Goal: Transaction & Acquisition: Purchase product/service

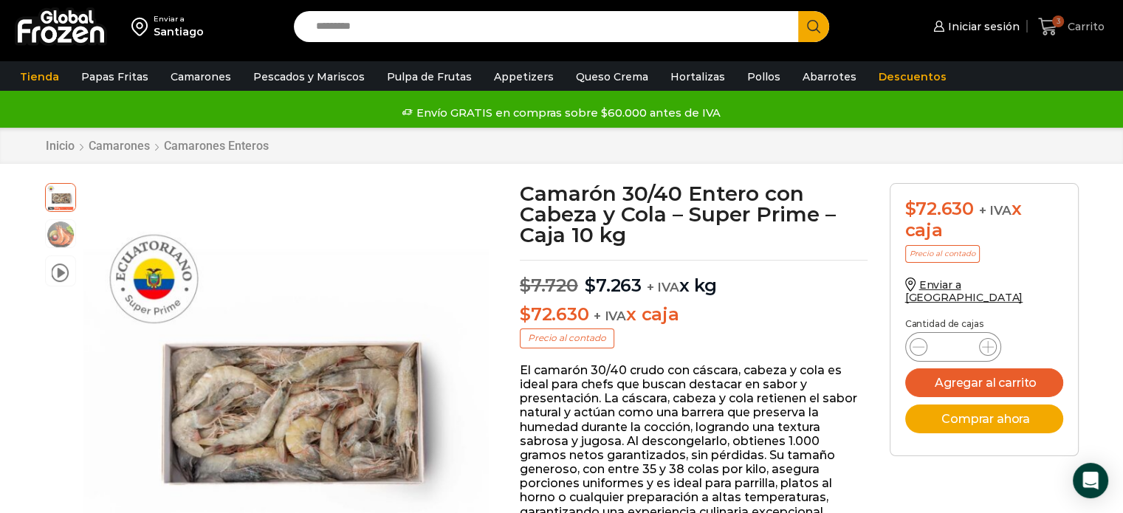
click at [1052, 23] on icon at bounding box center [1048, 27] width 20 height 20
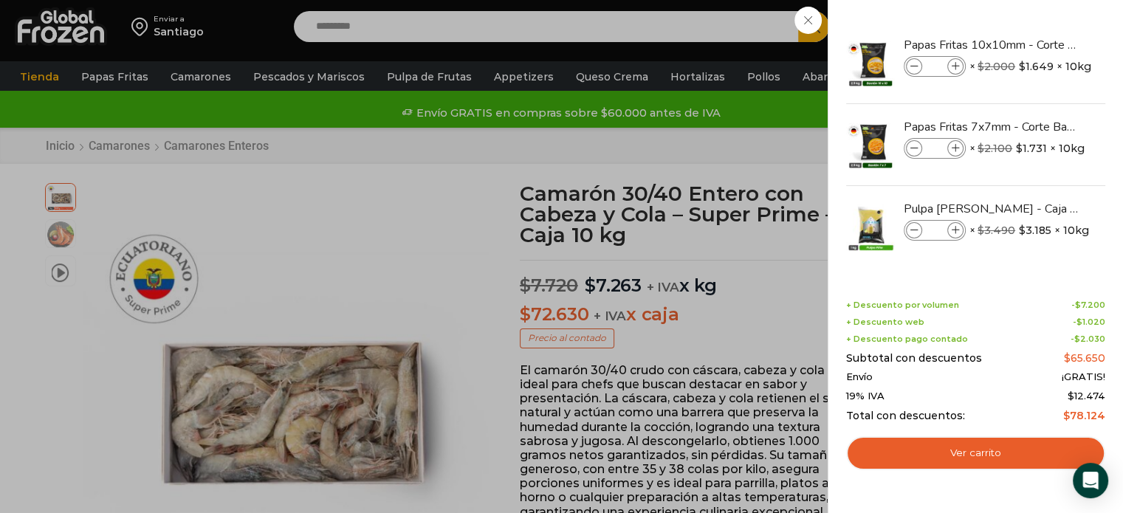
click at [1035, 44] on div "3 Carrito 3 3 Shopping Cart * $" at bounding box center [1072, 27] width 74 height 35
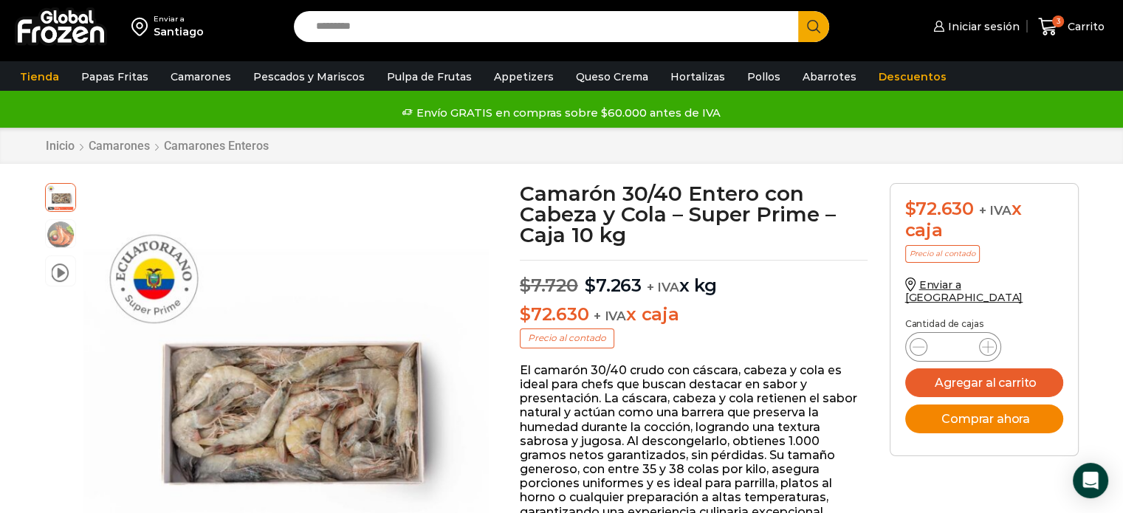
click at [1013, 405] on button "Comprar ahora" at bounding box center [984, 419] width 158 height 29
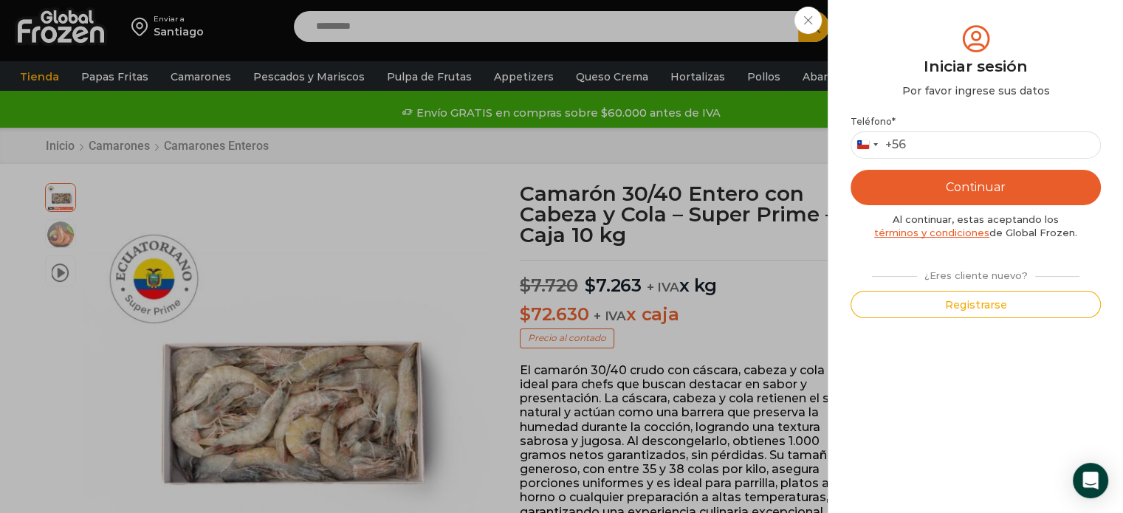
click at [930, 41] on div "Iniciar sesión Mi cuenta Login Register Iniciar sesión Por favor ingrese sus da…" at bounding box center [975, 27] width 90 height 30
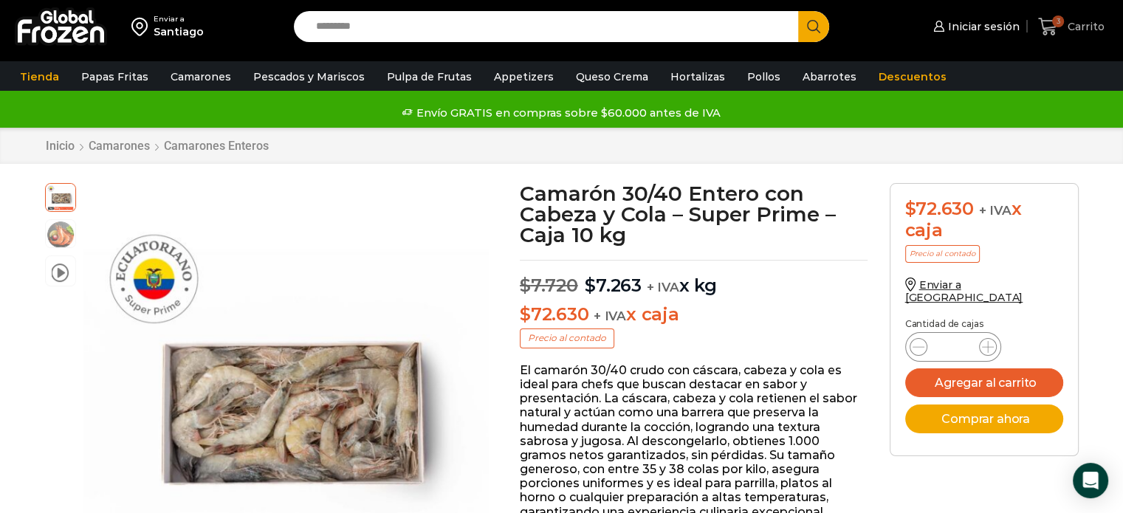
click at [1070, 17] on span "3 Carrito" at bounding box center [1071, 27] width 66 height 20
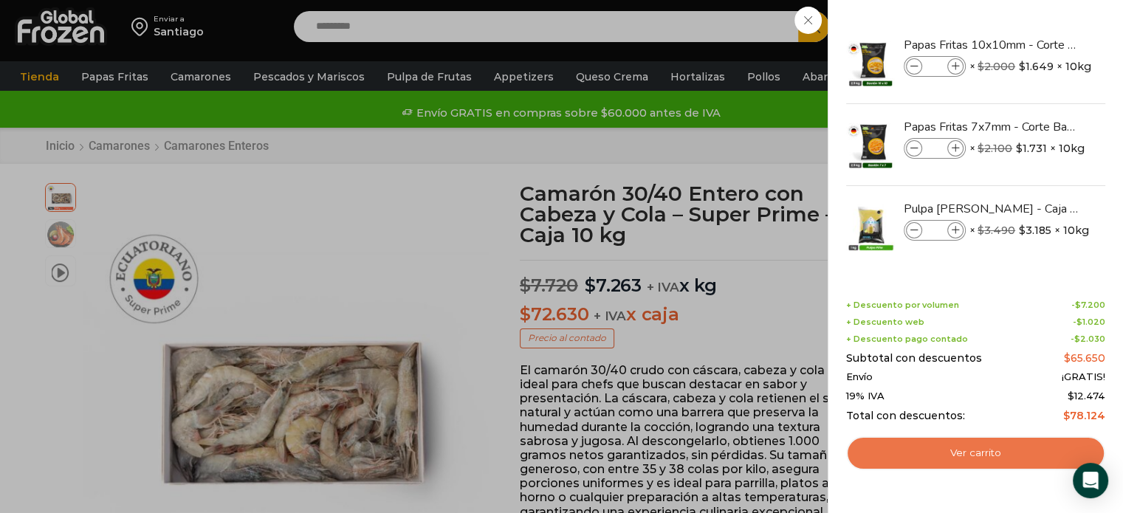
click at [1064, 442] on link "Ver carrito" at bounding box center [975, 453] width 259 height 34
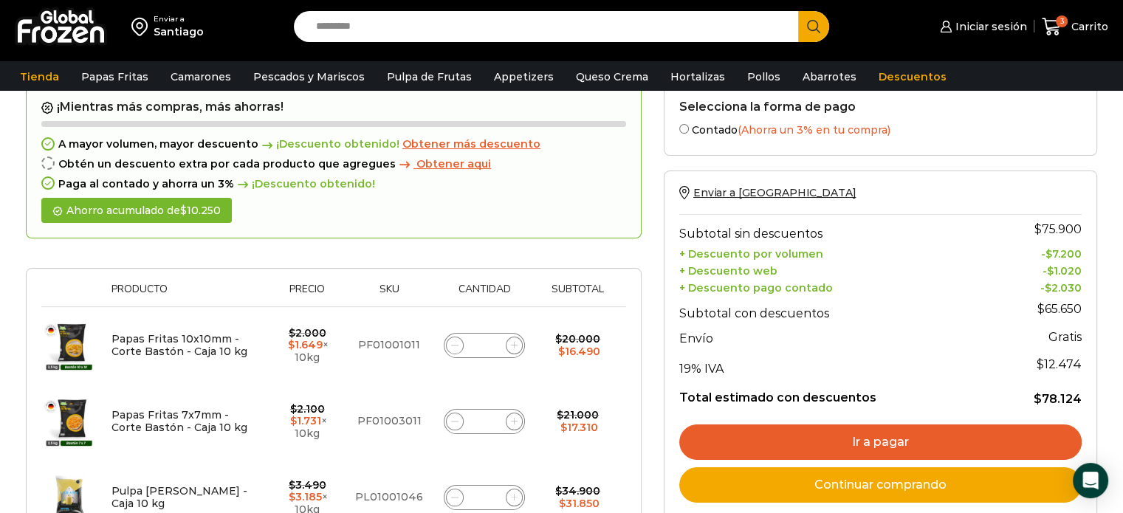
click at [781, 448] on link "Ir a pagar" at bounding box center [880, 442] width 403 height 35
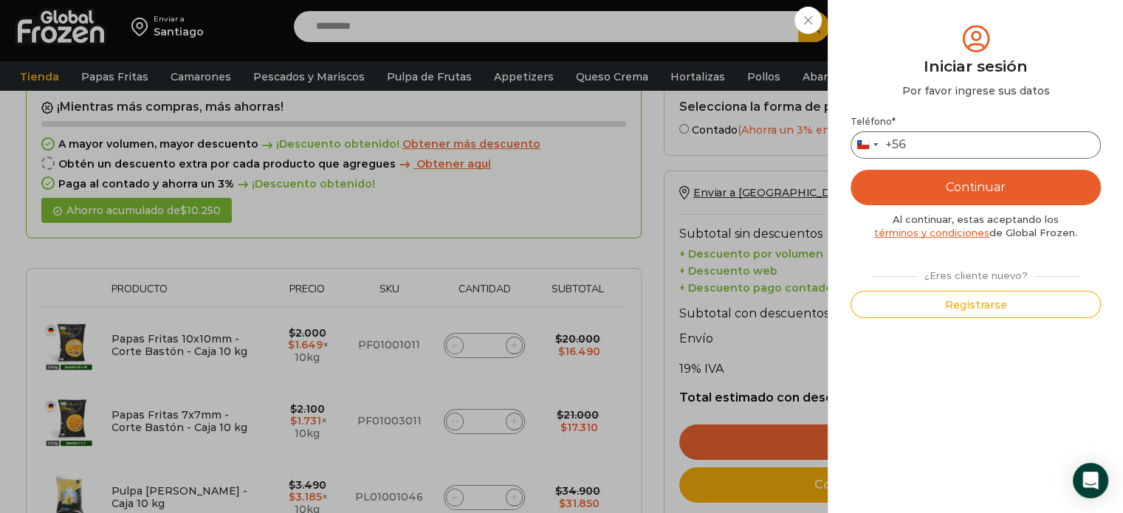
click at [936, 145] on input "Teléfono *" at bounding box center [976, 144] width 250 height 27
type input "*********"
click at [939, 184] on button "Continuar" at bounding box center [976, 187] width 250 height 35
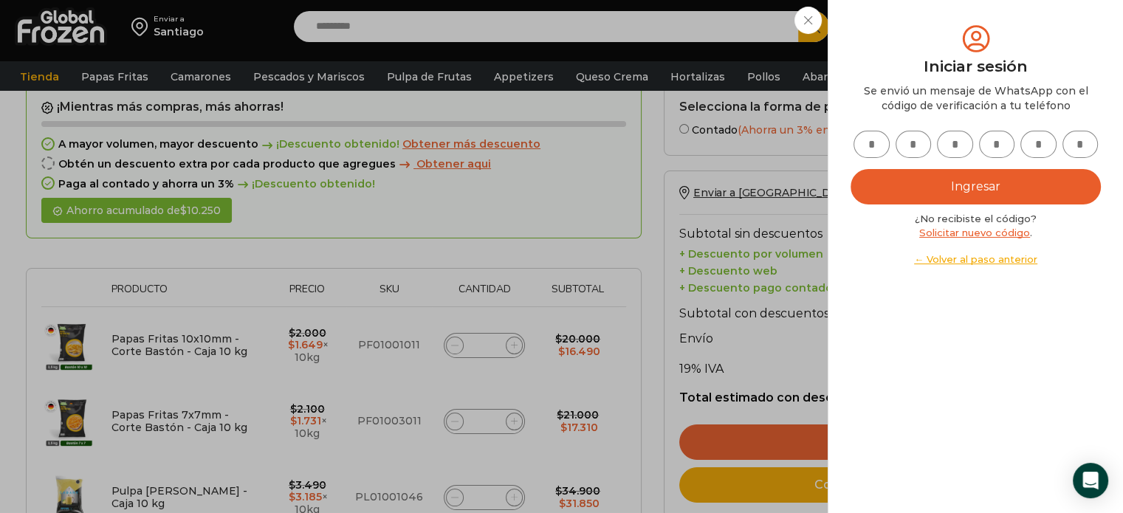
click at [866, 145] on input "text" at bounding box center [872, 144] width 36 height 27
type input "*"
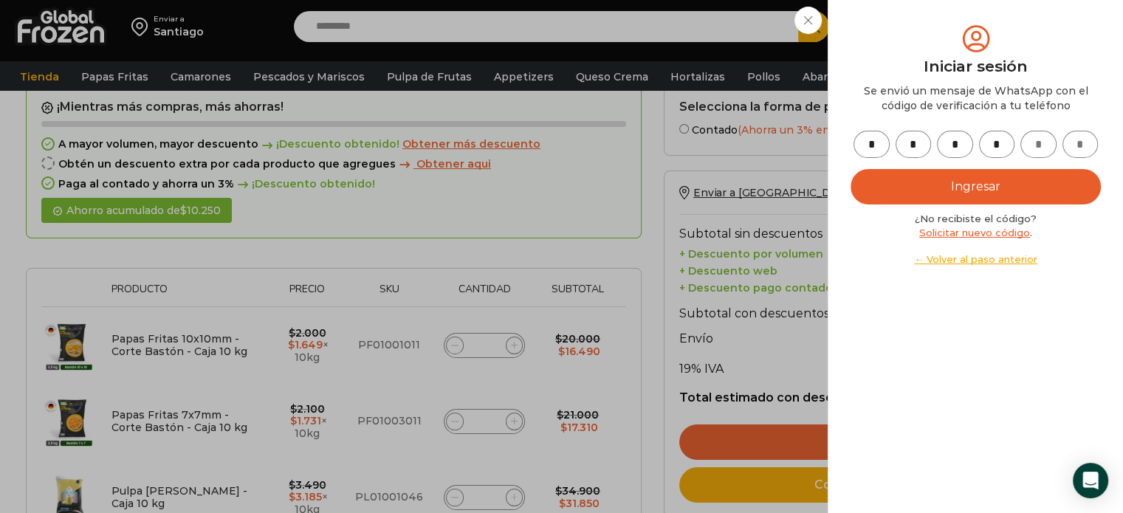
type input "*"
click at [851, 169] on button "Ingresar" at bounding box center [976, 186] width 250 height 35
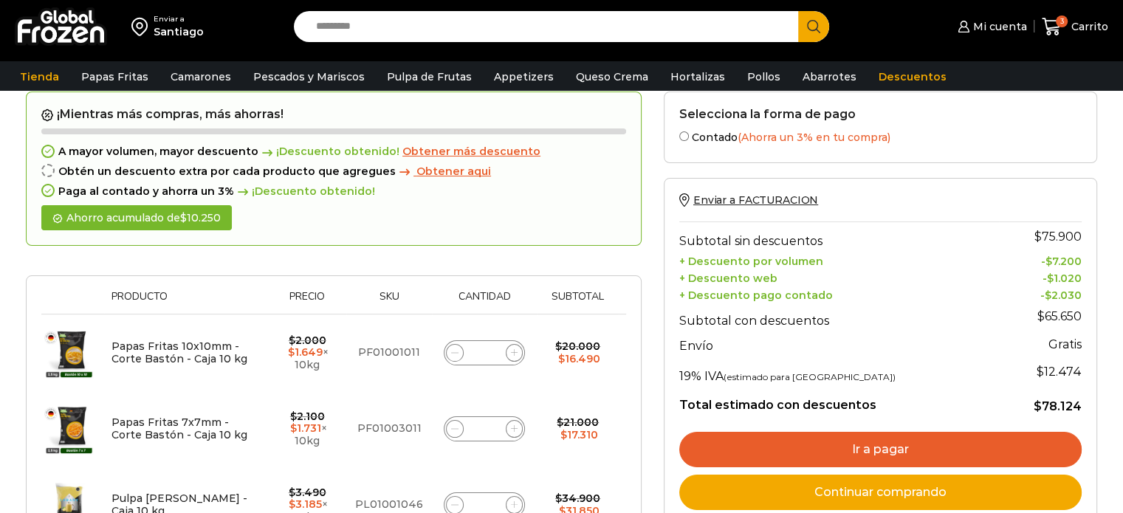
click at [837, 442] on link "Ir a pagar" at bounding box center [880, 449] width 403 height 35
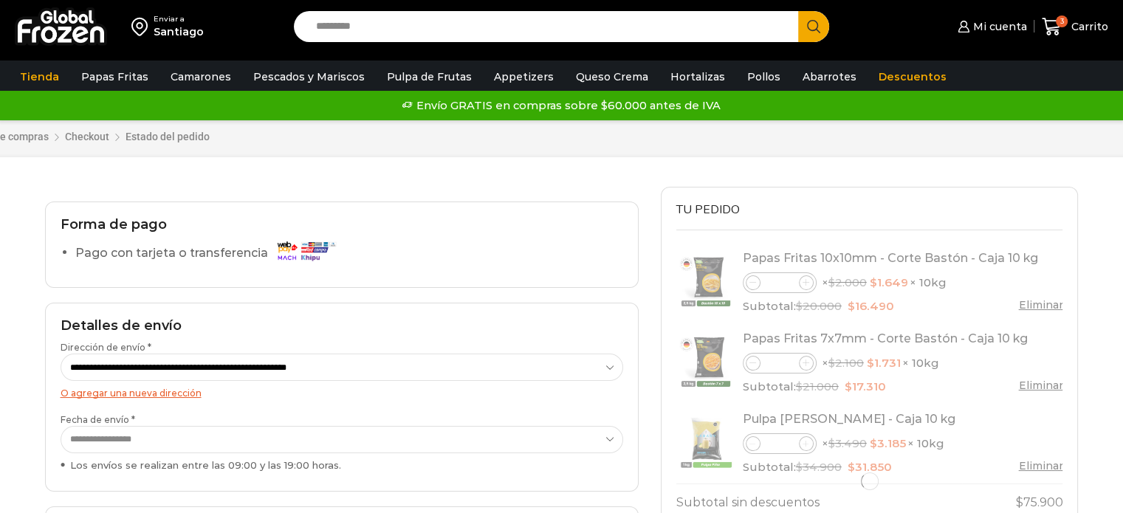
select select "*"
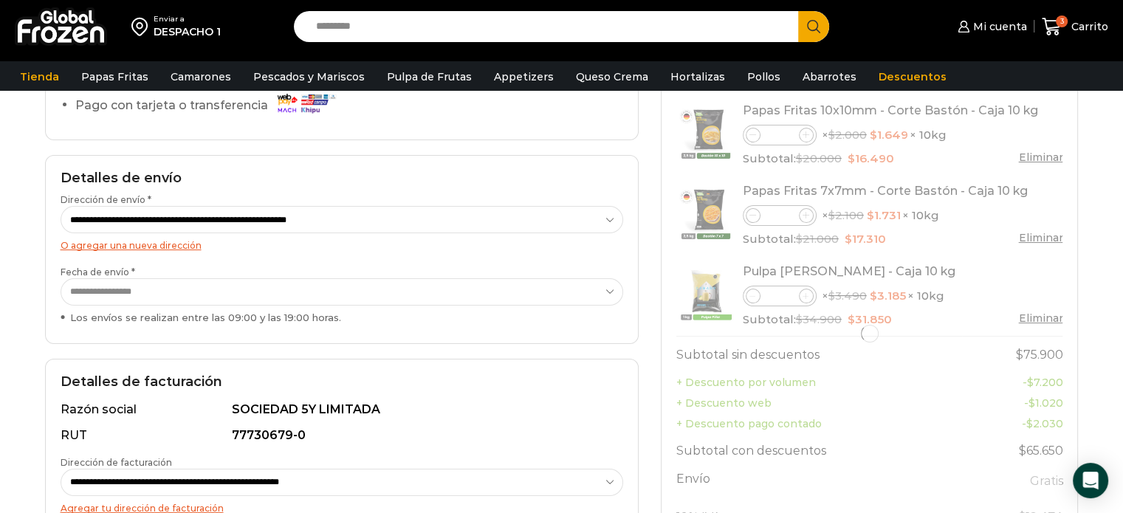
scroll to position [160, 0]
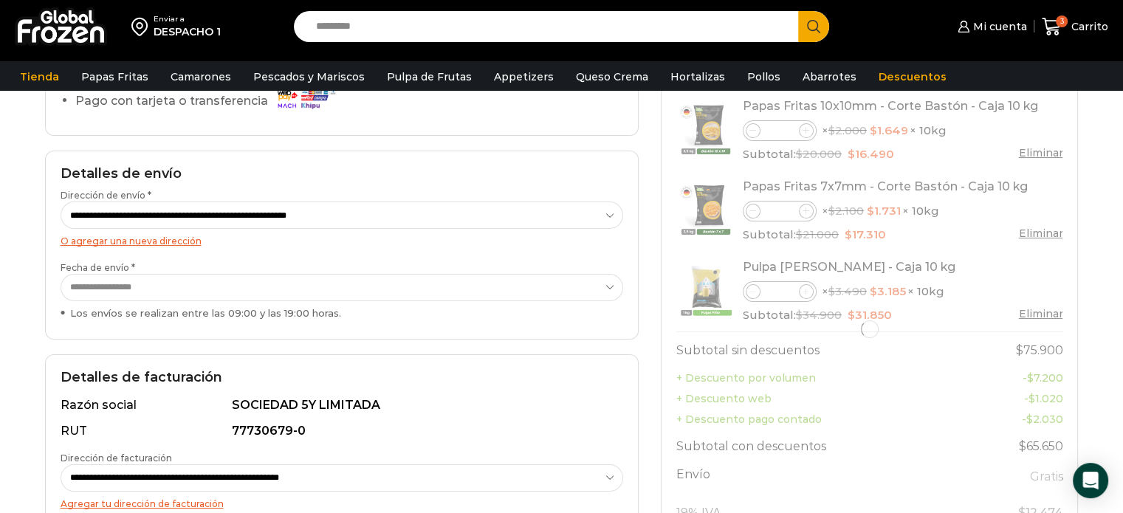
click at [354, 278] on select "**********" at bounding box center [343, 287] width 564 height 27
click at [61, 274] on select "**********" at bounding box center [343, 287] width 564 height 27
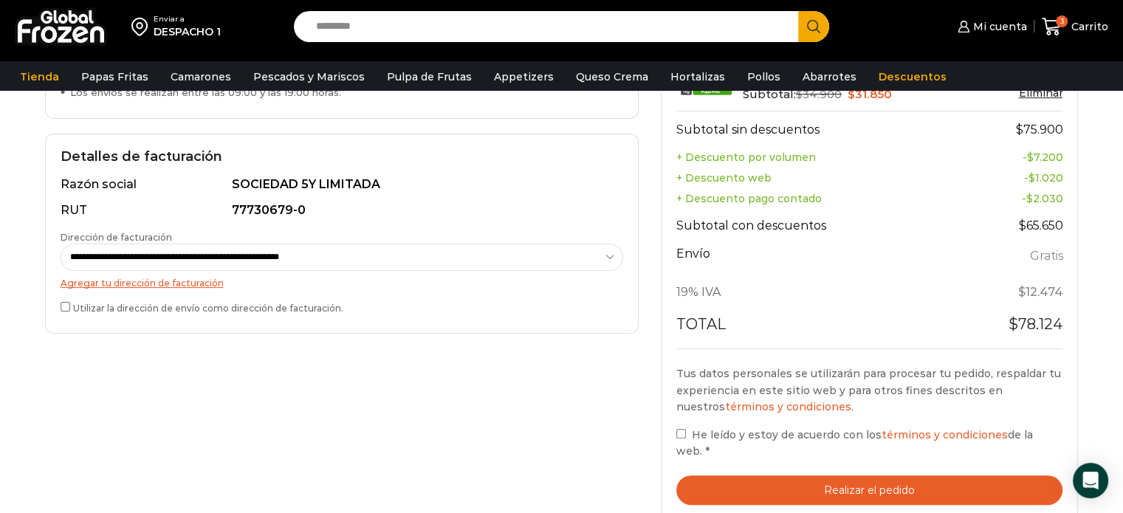
scroll to position [378, 0]
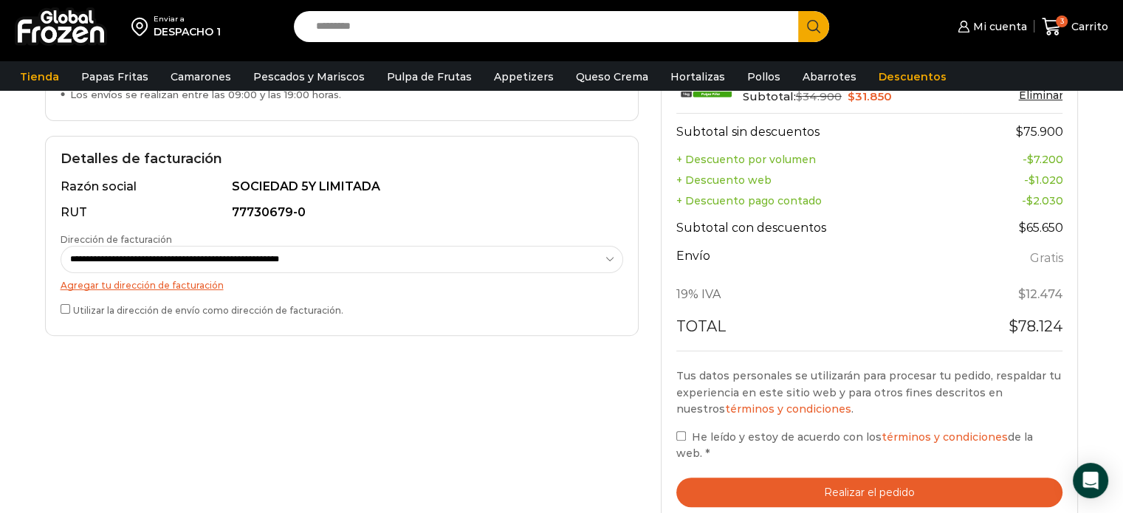
click at [682, 425] on div "Tus datos personales se utilizarán para procesar tu pedido, respaldar tu experi…" at bounding box center [870, 415] width 387 height 95
click at [738, 490] on button "Realizar el pedido" at bounding box center [870, 493] width 387 height 30
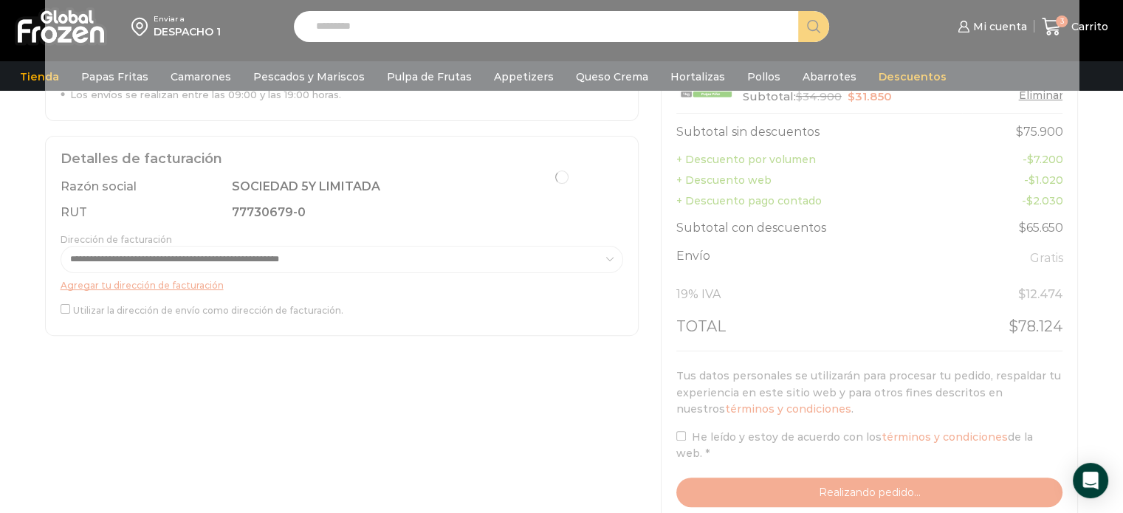
click at [740, 487] on div at bounding box center [562, 177] width 1034 height 722
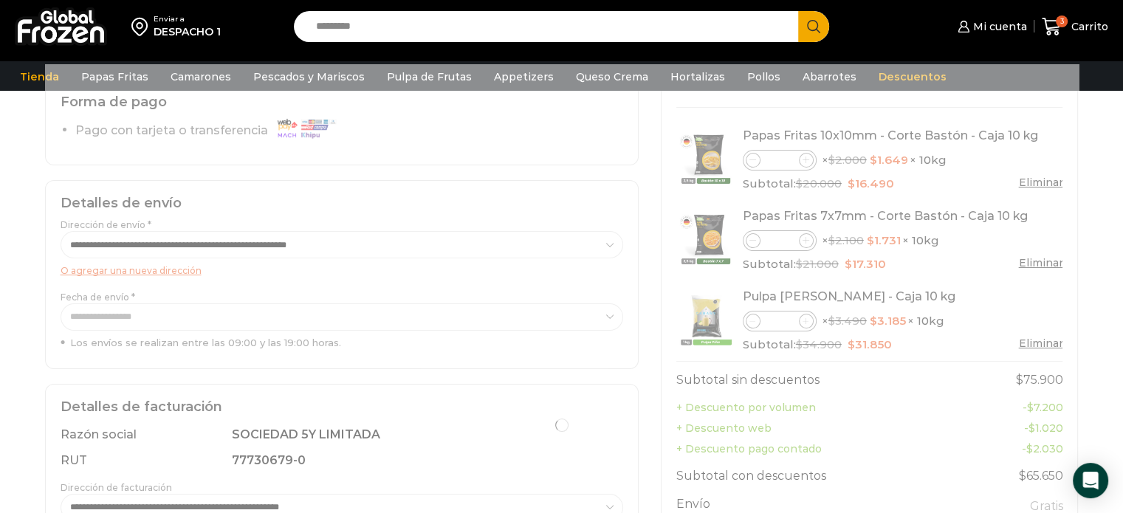
scroll to position [129, 0]
